Goal: Transaction & Acquisition: Book appointment/travel/reservation

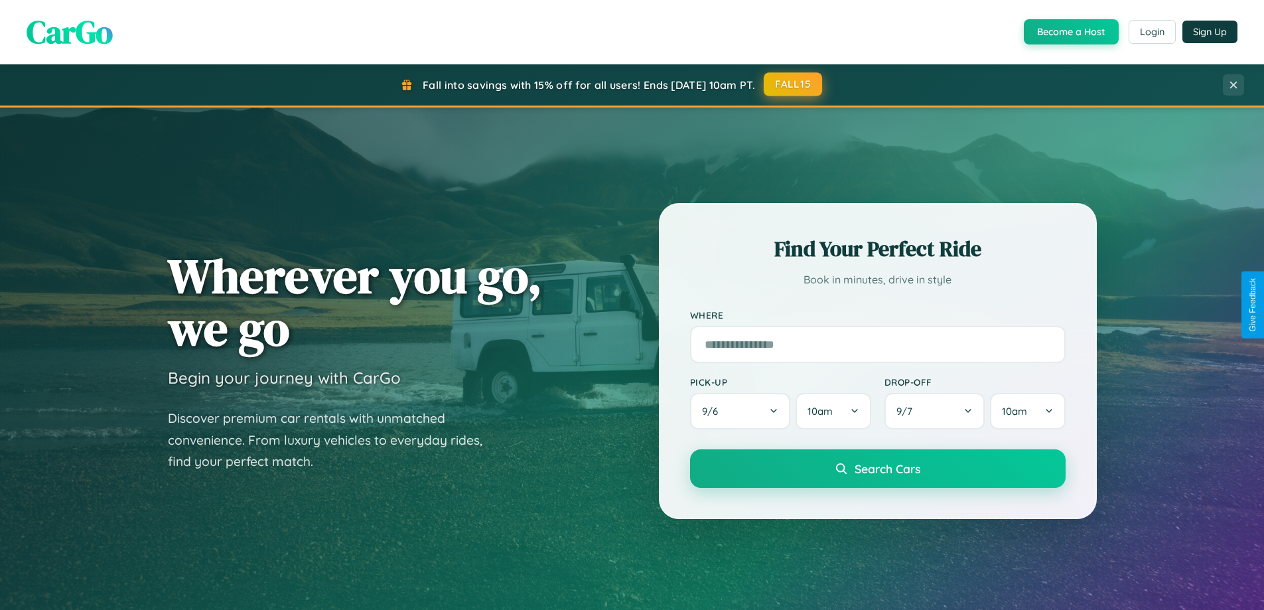
click at [793, 84] on button "FALL15" at bounding box center [792, 84] width 58 height 24
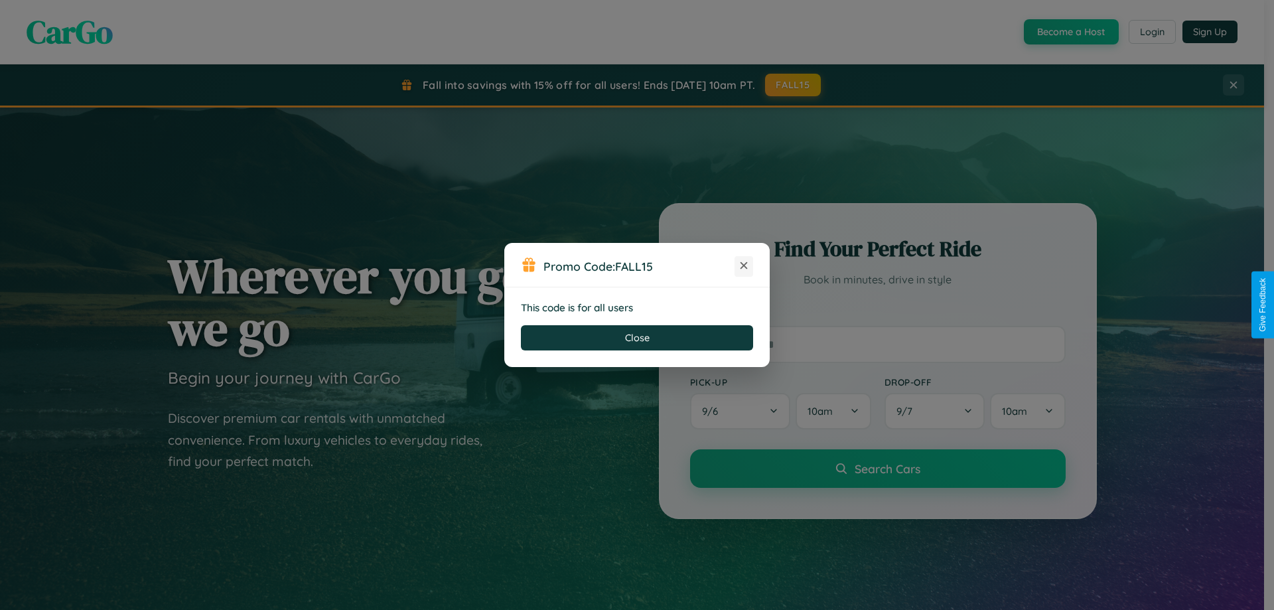
click at [744, 266] on icon at bounding box center [743, 265] width 13 height 13
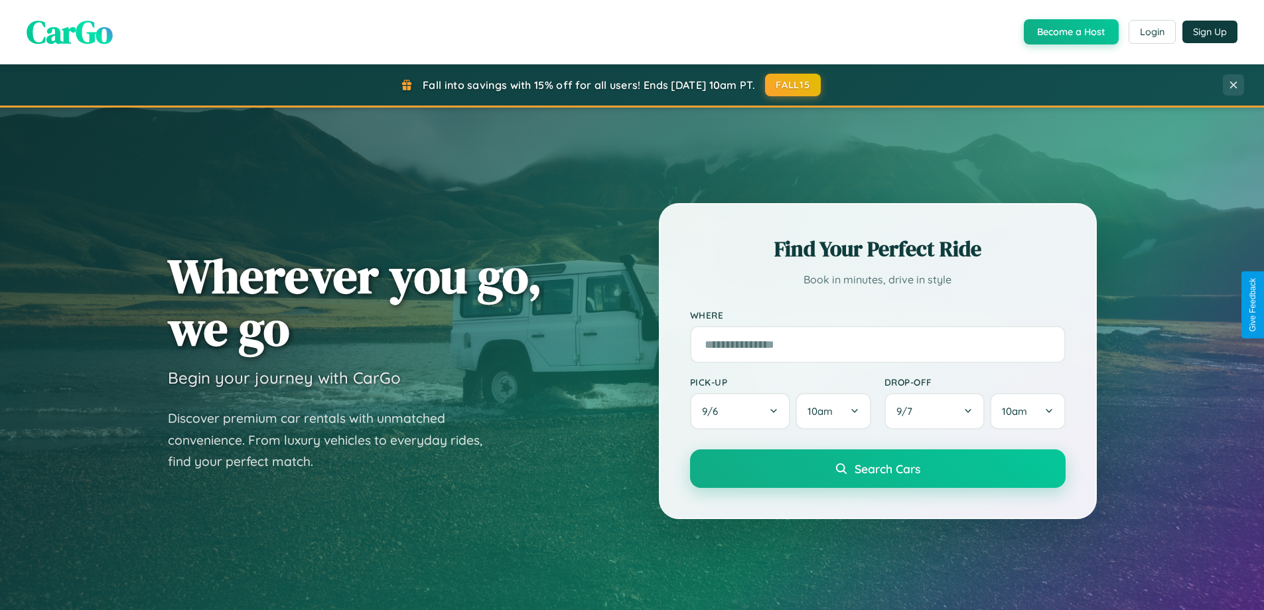
scroll to position [572, 0]
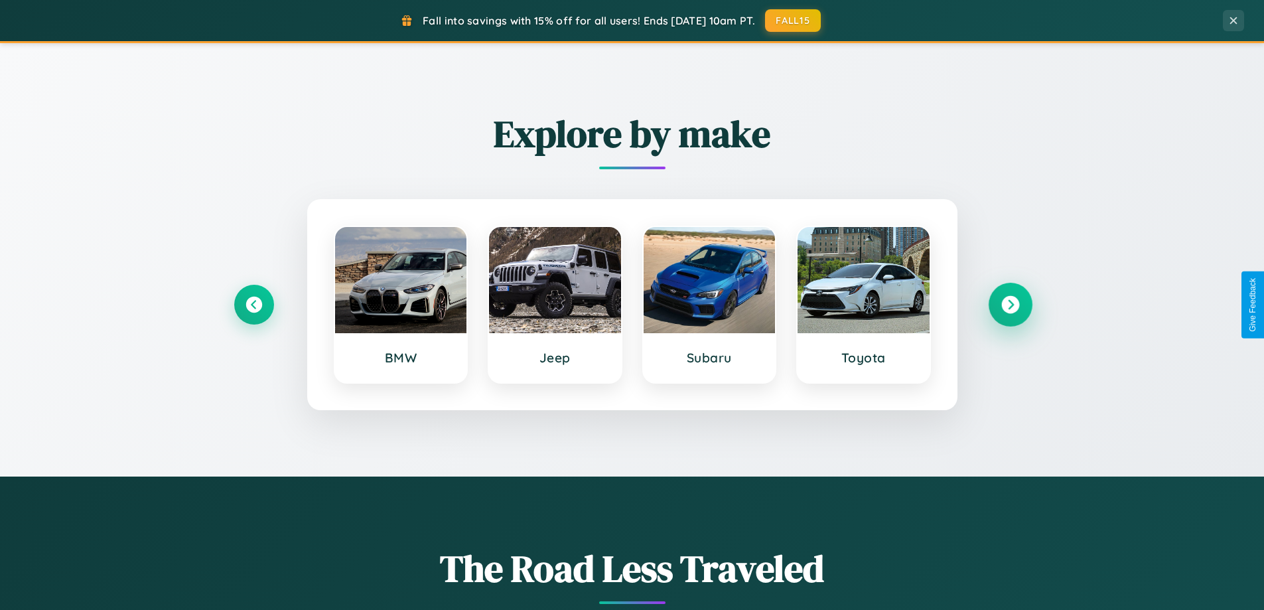
click at [1010, 304] on icon at bounding box center [1010, 305] width 18 height 18
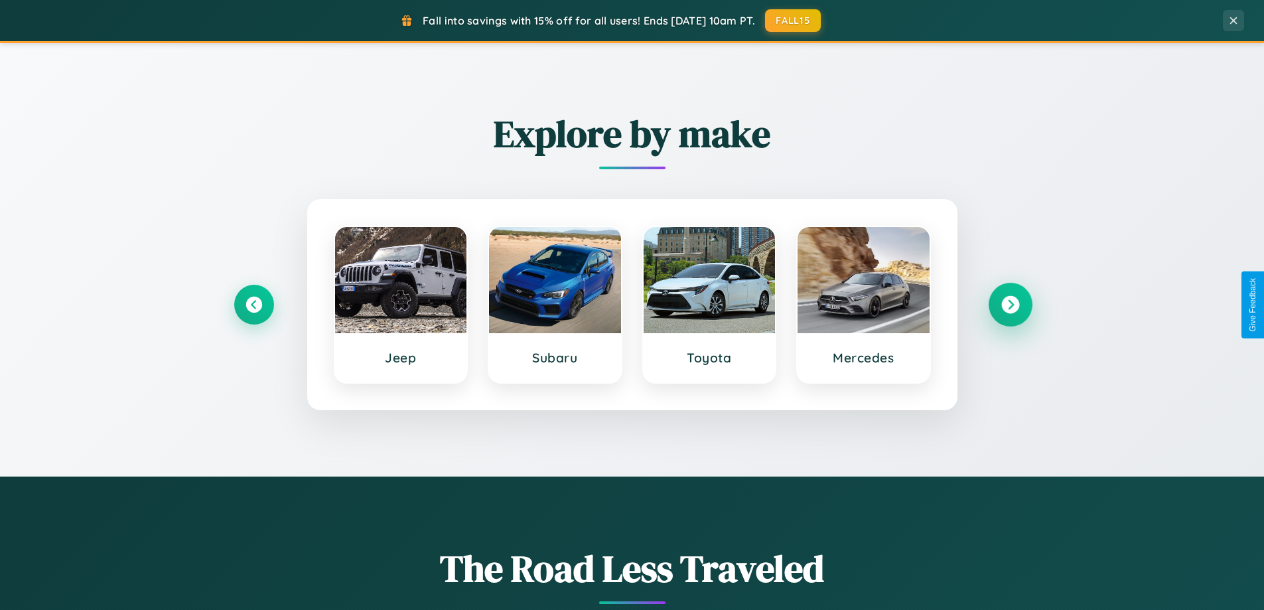
click at [1010, 304] on icon at bounding box center [1010, 305] width 18 height 18
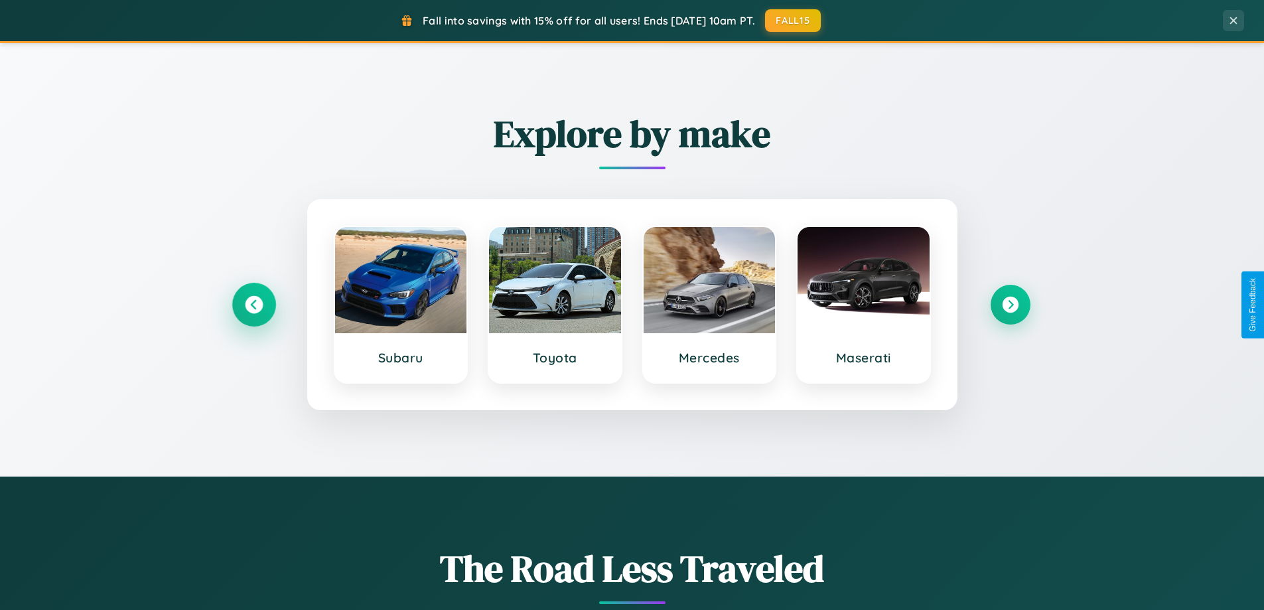
click at [253, 304] on icon at bounding box center [254, 305] width 18 height 18
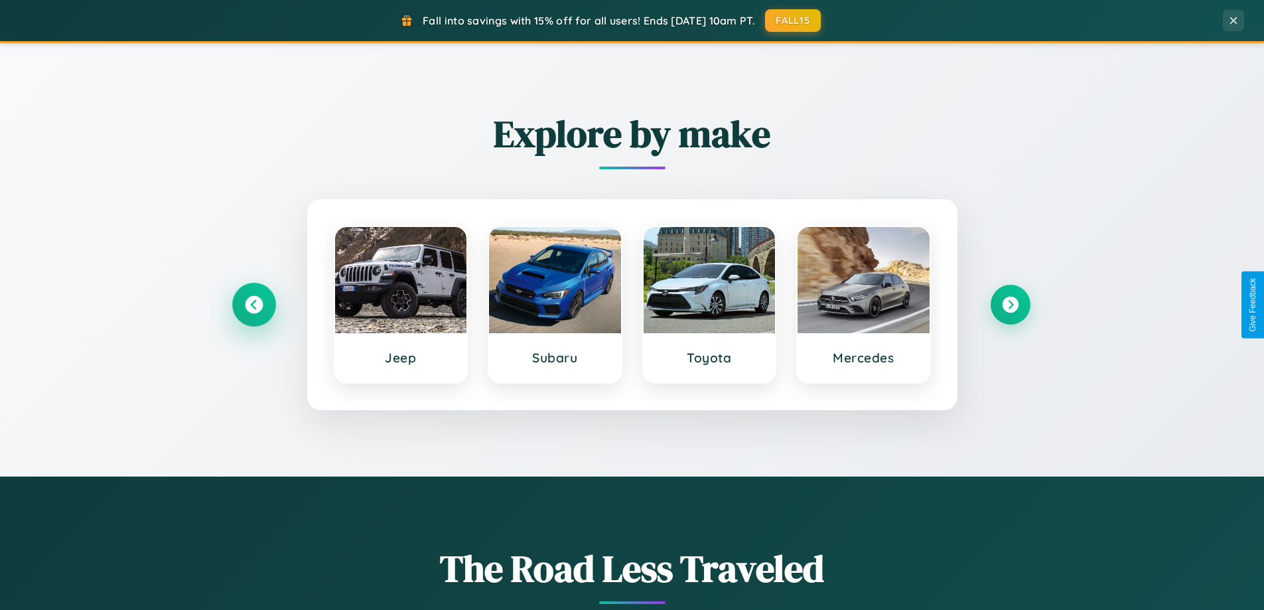
click at [253, 304] on icon at bounding box center [254, 305] width 18 height 18
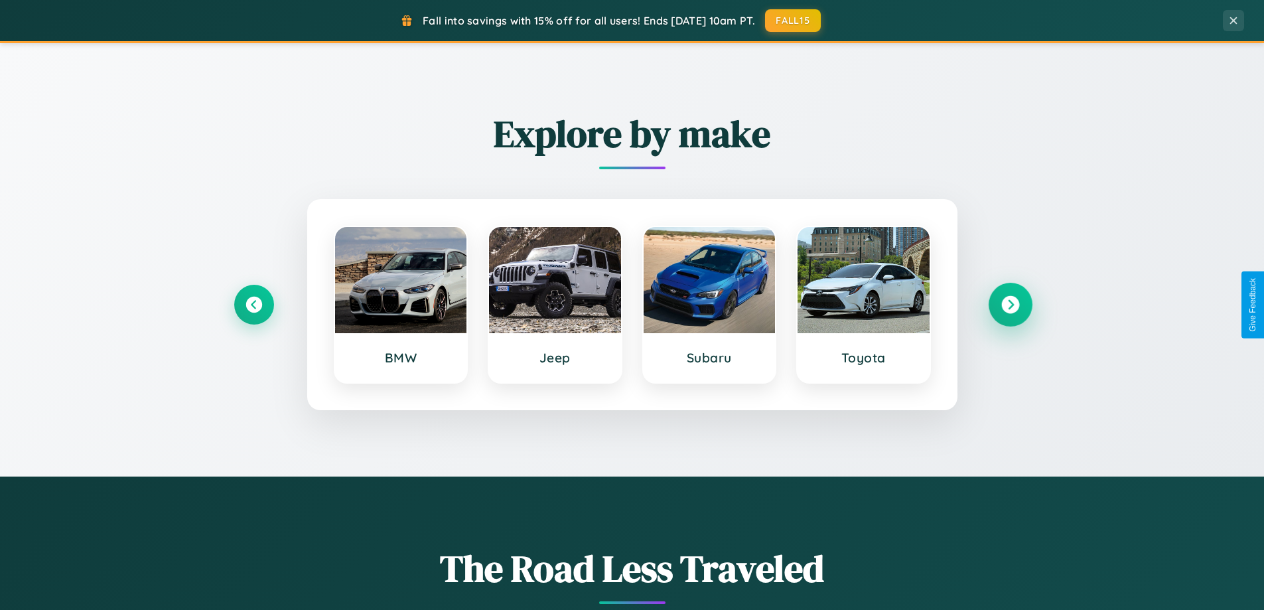
click at [1010, 304] on icon at bounding box center [1010, 305] width 18 height 18
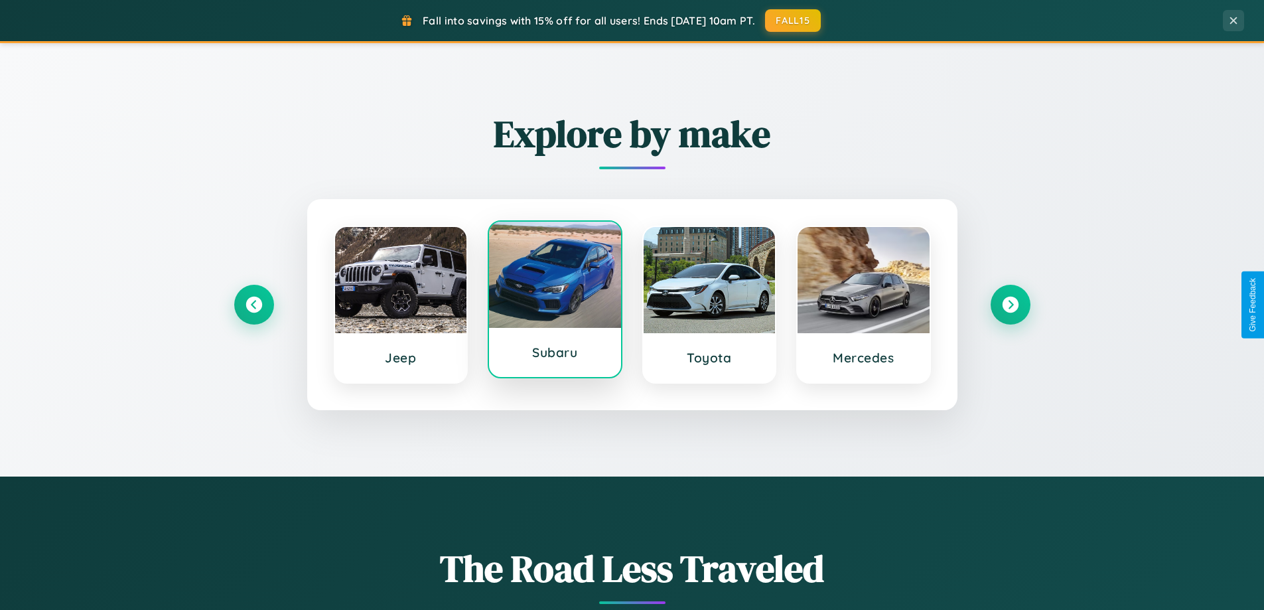
click at [555, 304] on div at bounding box center [555, 275] width 132 height 106
